Goal: Information Seeking & Learning: Learn about a topic

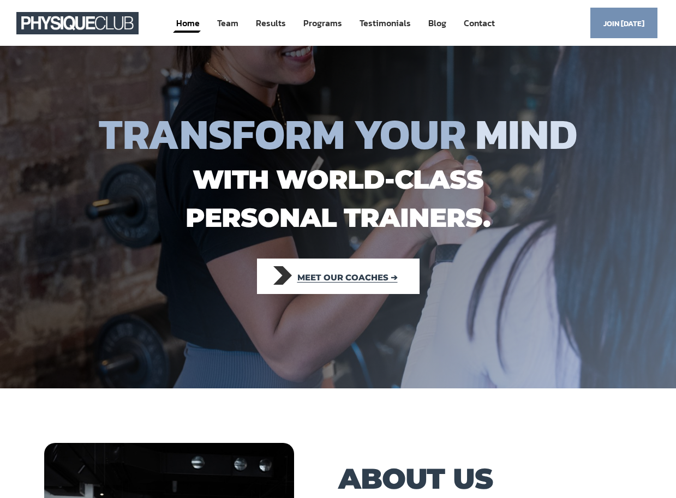
click at [393, 274] on link "Meet our coaches ➔" at bounding box center [338, 276] width 163 height 35
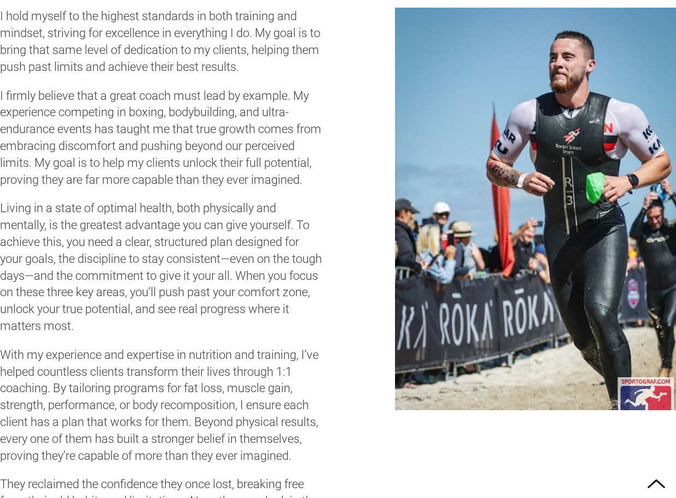
scroll to position [3448, 0]
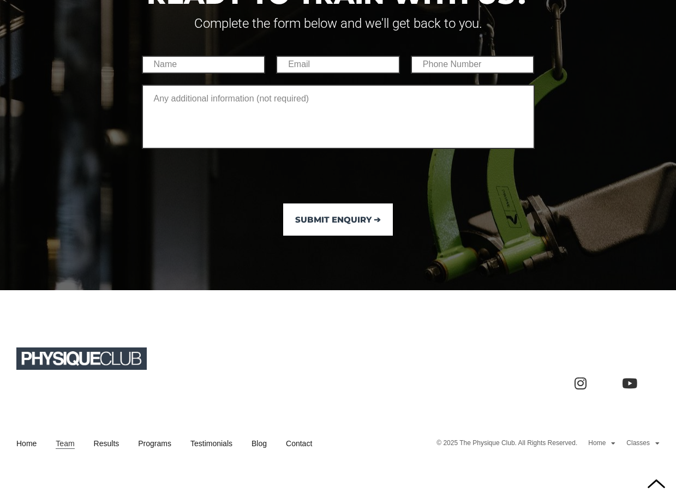
click at [477, 196] on div "Submit Enquiry ➔" at bounding box center [338, 151] width 404 height 191
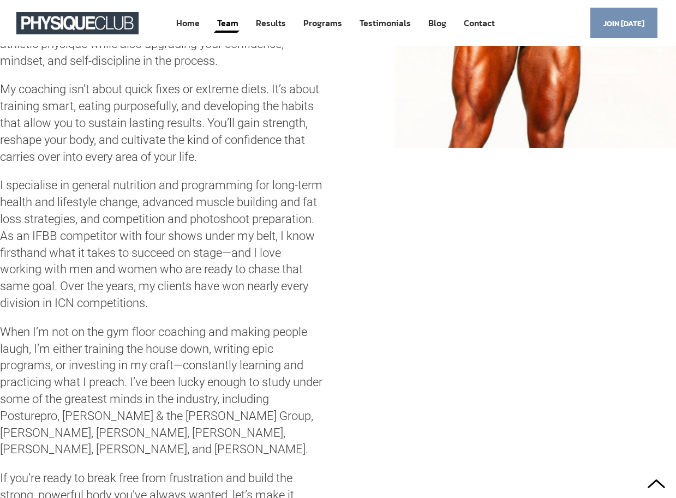
scroll to position [1209, 0]
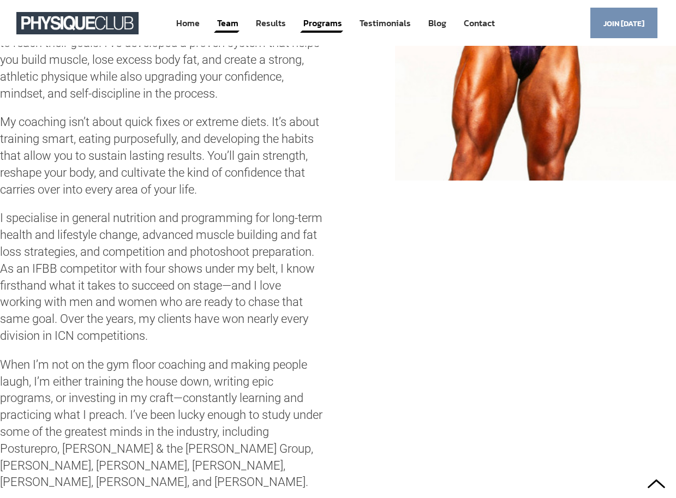
click at [307, 19] on link "Programs" at bounding box center [322, 23] width 41 height 20
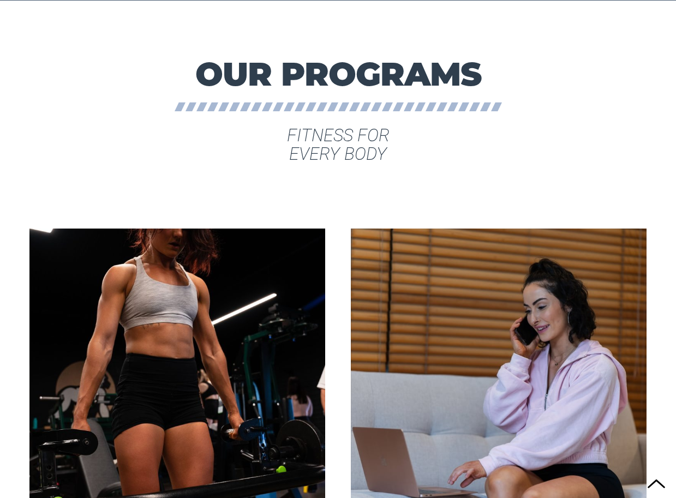
scroll to position [1798, 0]
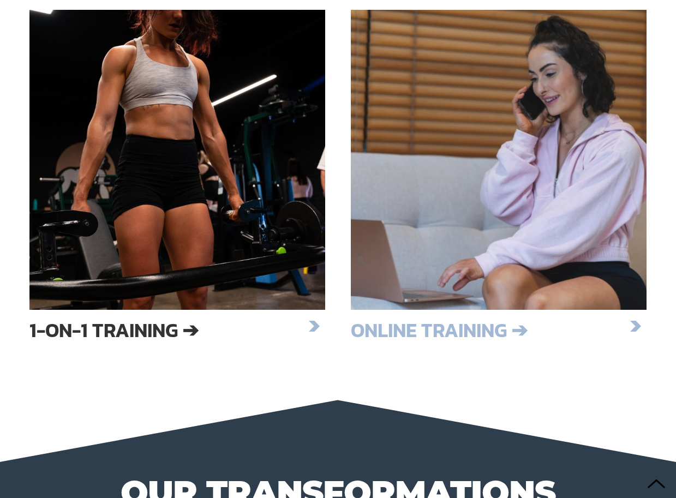
click at [410, 296] on div at bounding box center [499, 160] width 296 height 300
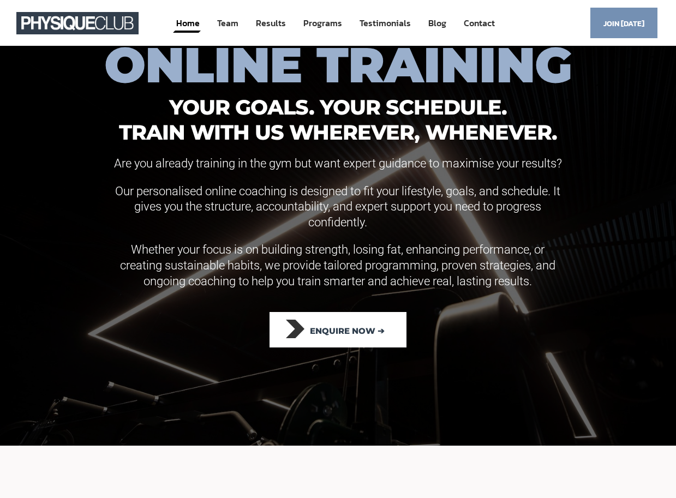
click at [189, 22] on link "Home" at bounding box center [188, 23] width 26 height 20
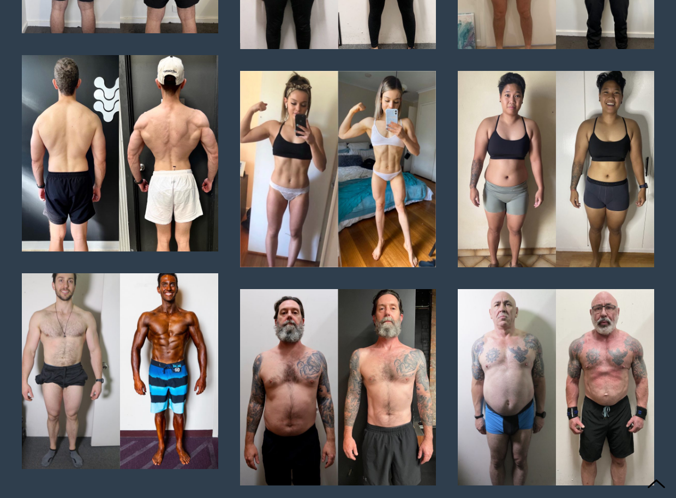
scroll to position [4093, 0]
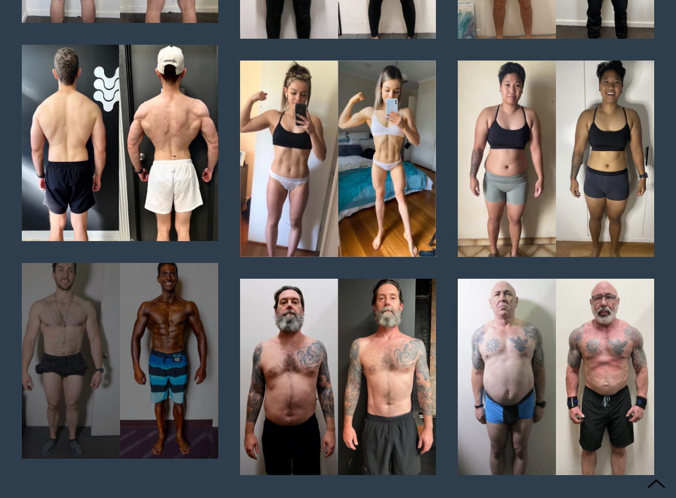
click at [151, 347] on div at bounding box center [120, 361] width 196 height 196
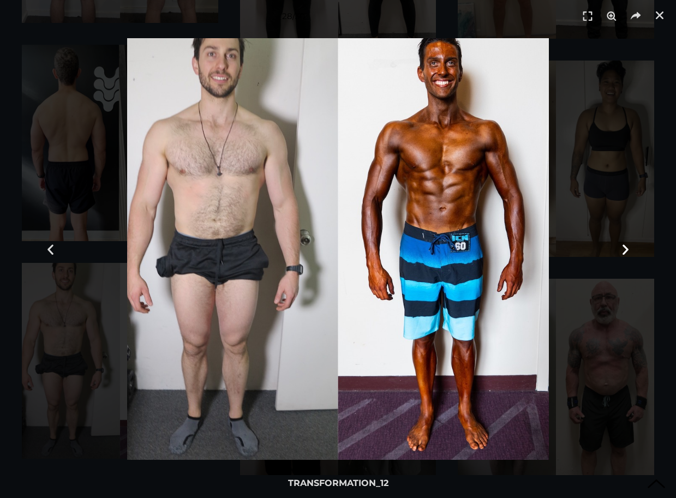
click at [577, 106] on div "Next slide" at bounding box center [624, 249] width 101 height 498
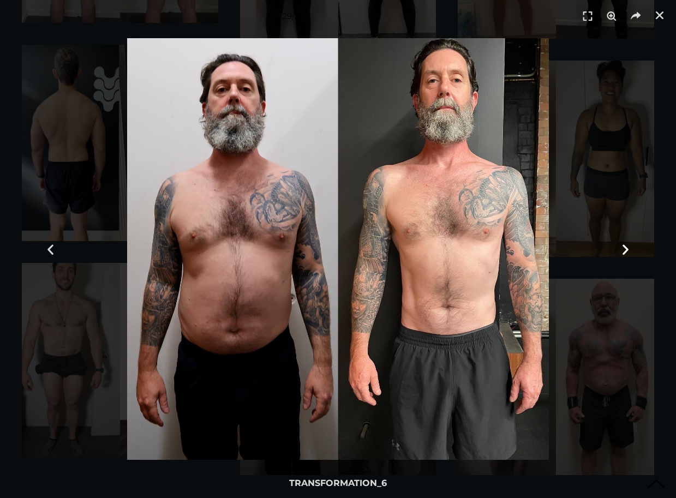
click at [668, 185] on div "Next slide" at bounding box center [624, 249] width 101 height 498
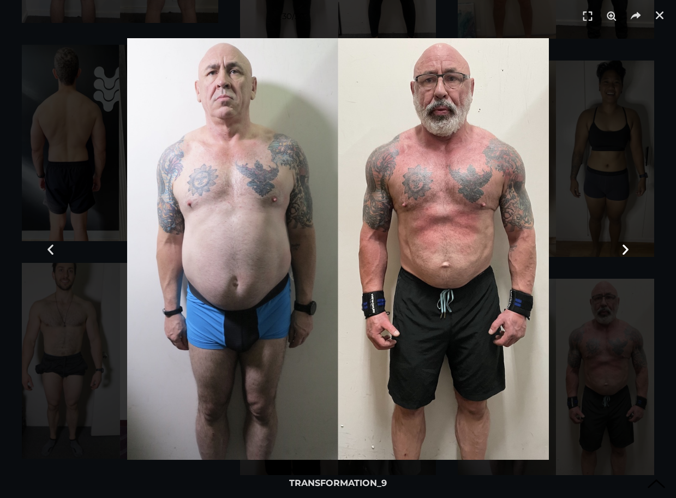
click at [617, 90] on div "Next slide" at bounding box center [624, 249] width 101 height 498
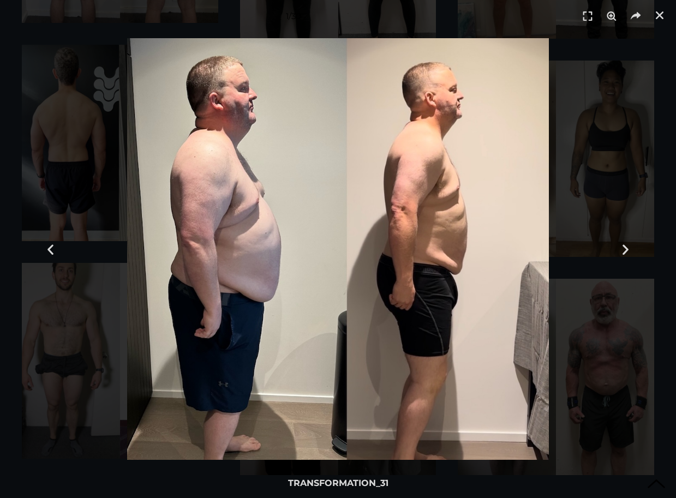
click at [670, 22] on header "1 / 30" at bounding box center [338, 16] width 676 height 33
click at [666, 21] on link "Close (Esc)" at bounding box center [659, 15] width 16 height 16
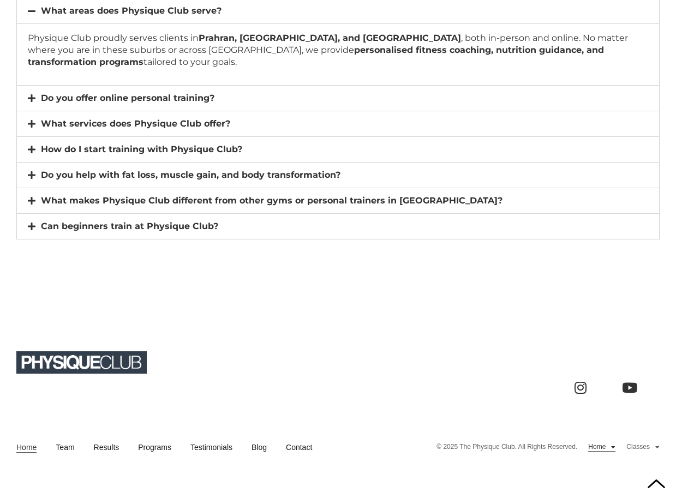
scroll to position [7573, 0]
